Goal: Obtain resource: Download file/media

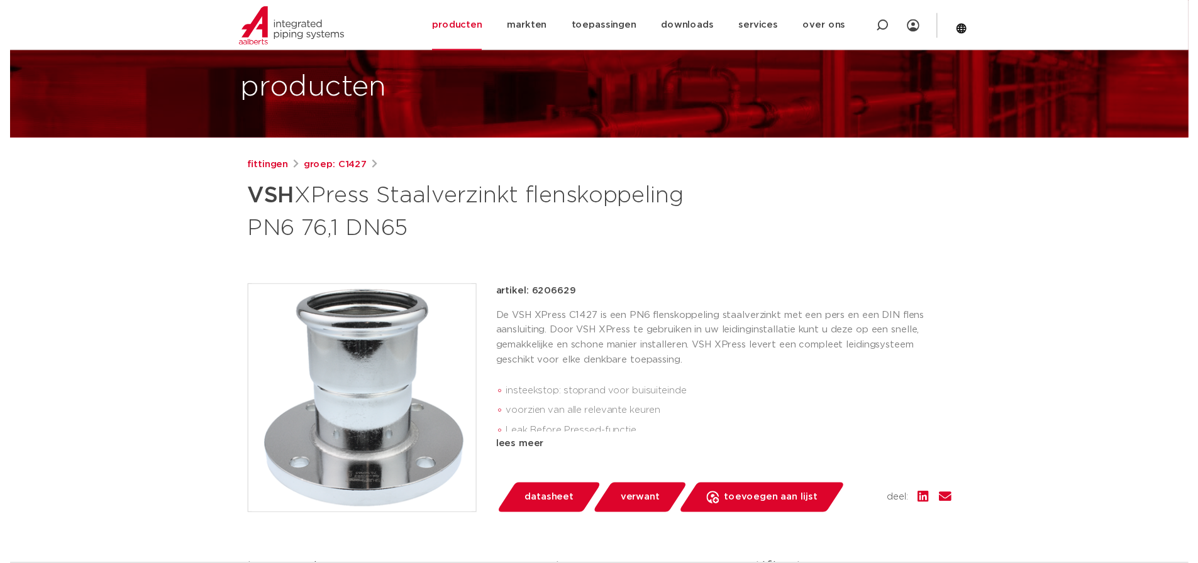
scroll to position [189, 0]
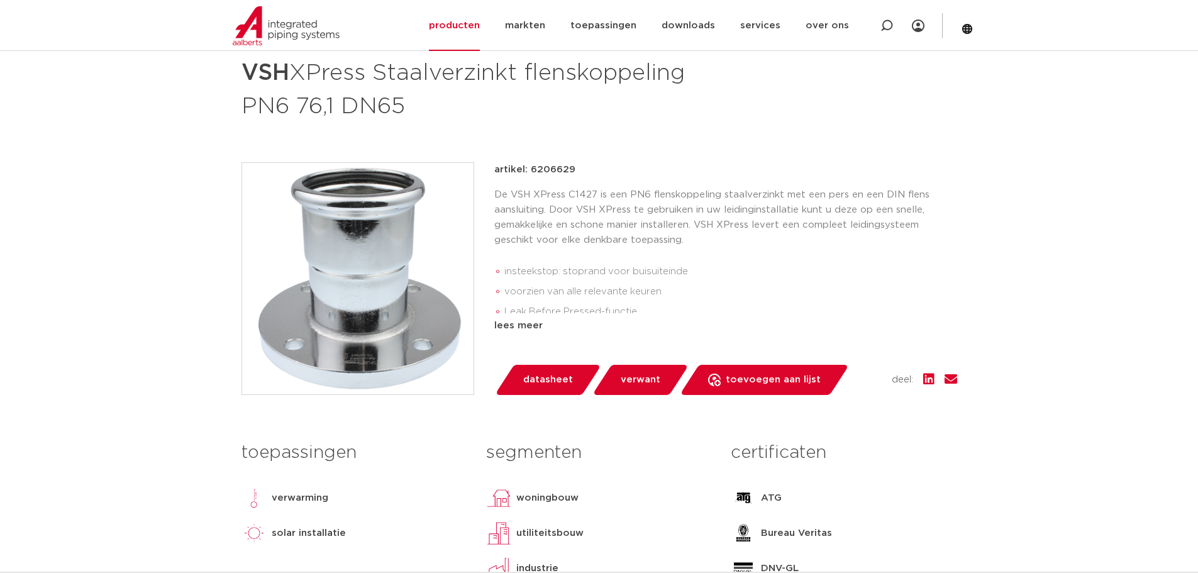
click at [558, 376] on span "datasheet" at bounding box center [548, 380] width 50 height 20
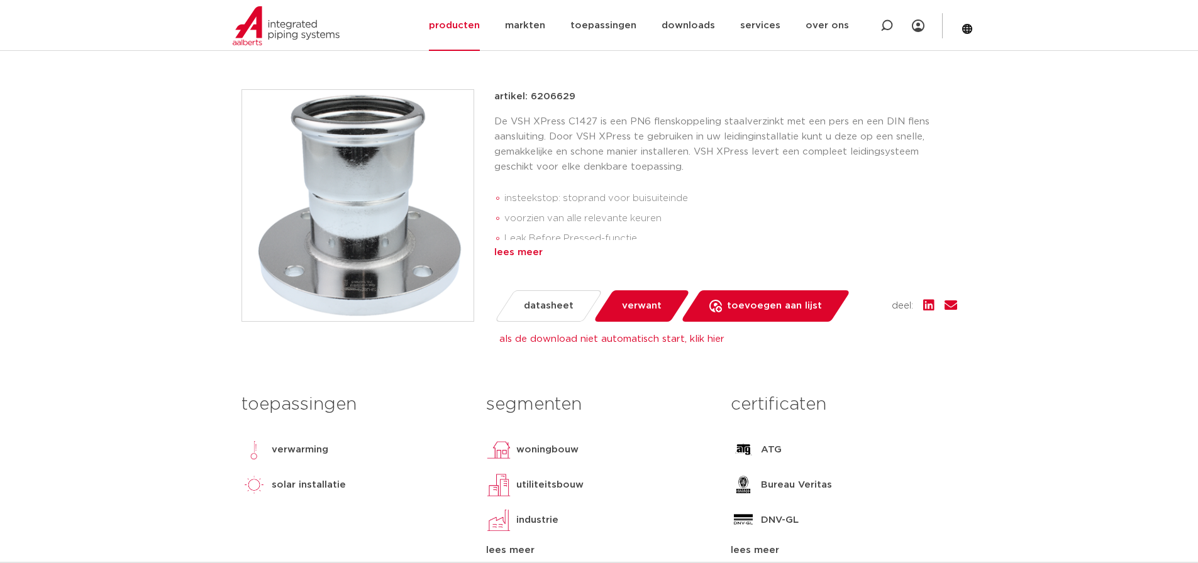
scroll to position [314, 0]
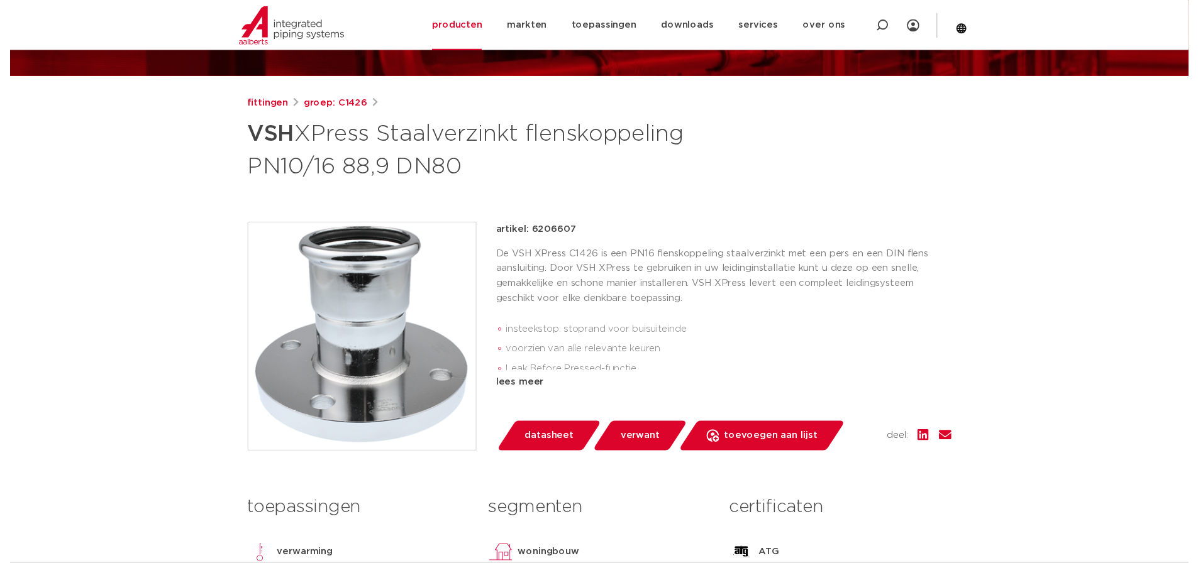
scroll to position [126, 0]
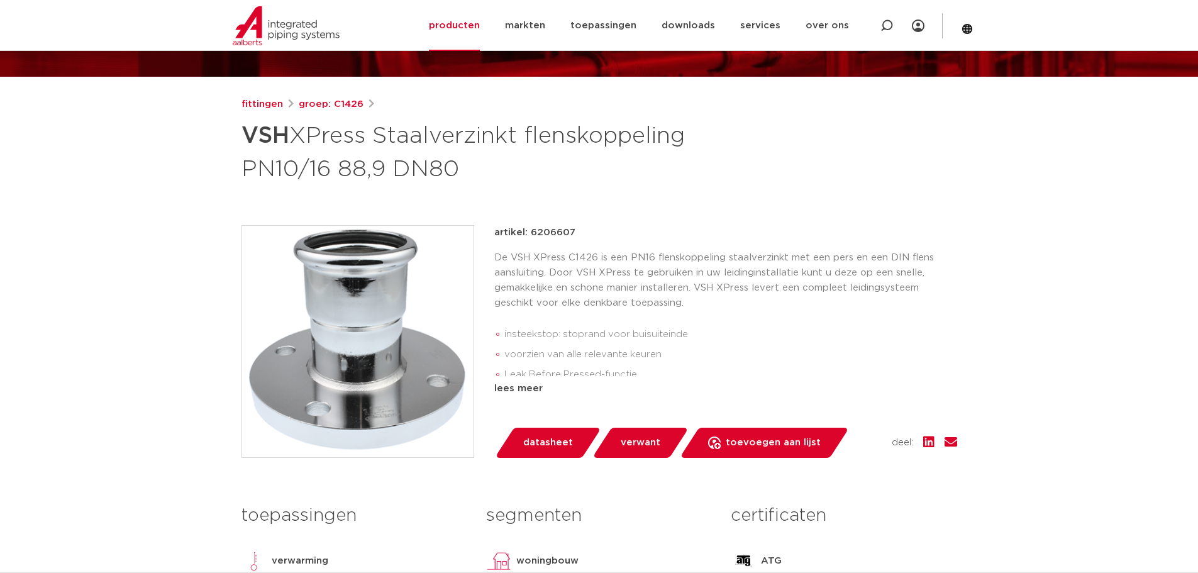
click at [533, 445] on span "datasheet" at bounding box center [548, 443] width 50 height 20
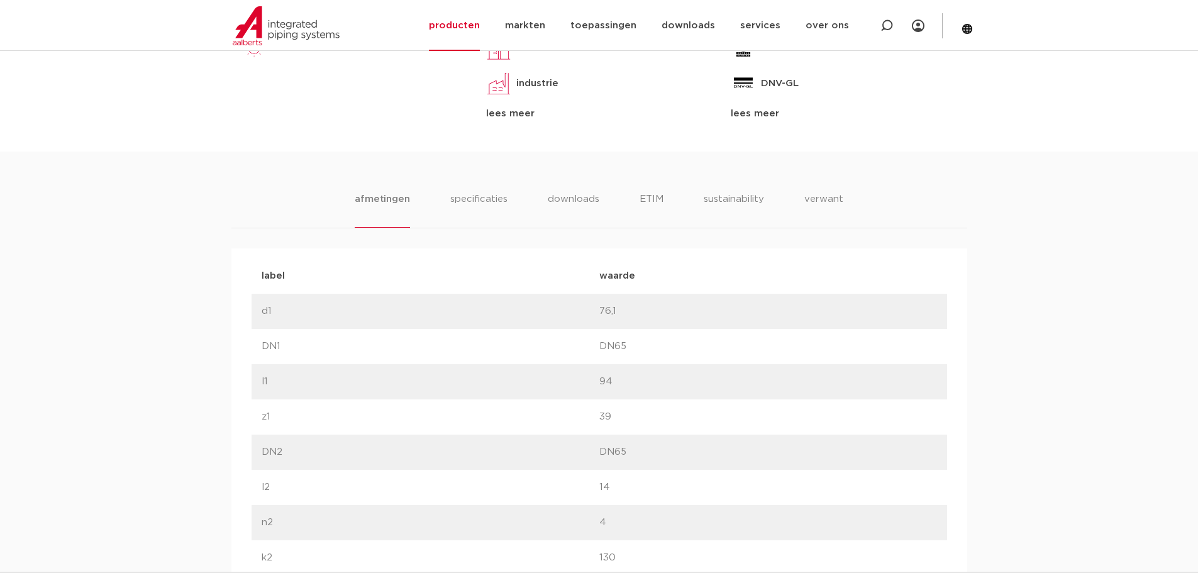
scroll to position [818, 0]
